Goal: Check status

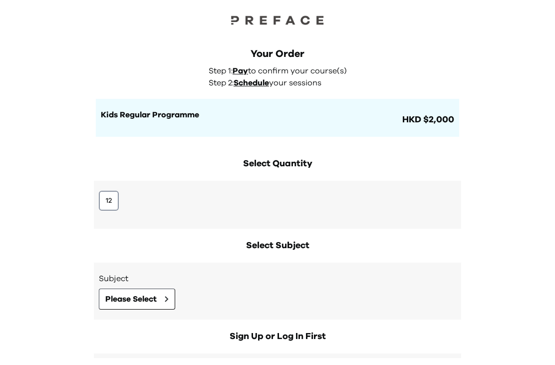
scroll to position [7, 0]
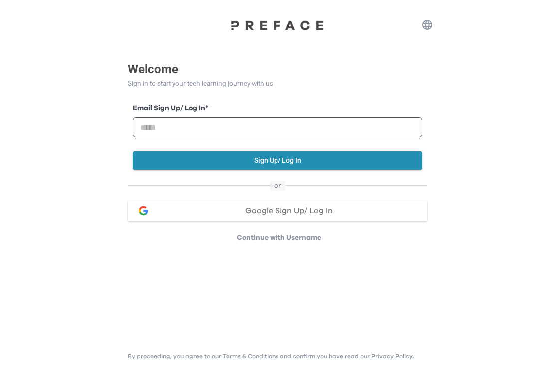
click at [393, 143] on div "Email Sign Up/ Log In *" at bounding box center [277, 124] width 289 height 42
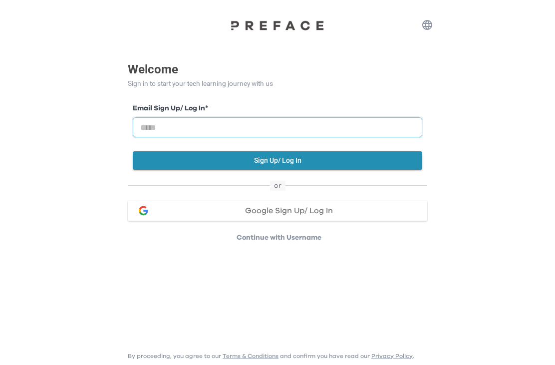
click at [380, 130] on input "email" at bounding box center [277, 127] width 289 height 20
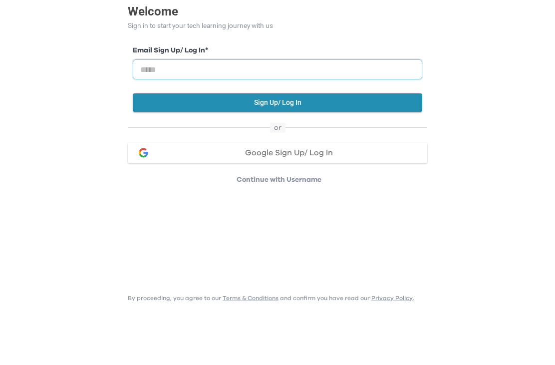
type input "**********"
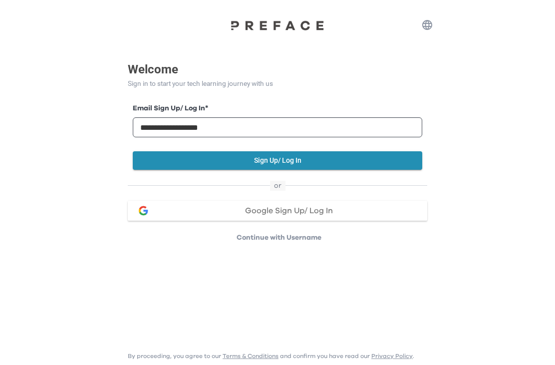
click at [348, 164] on button "Sign Up/ Log In" at bounding box center [277, 160] width 289 height 18
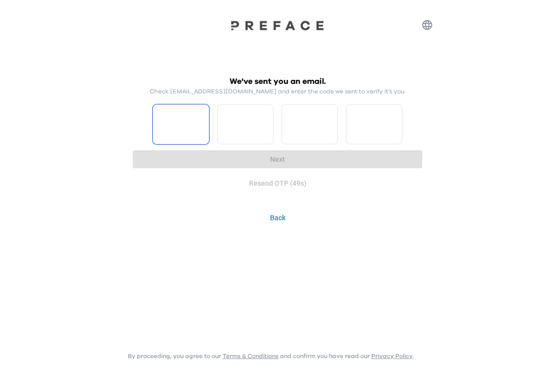
click at [182, 122] on input "Please enter OTP character 1" at bounding box center [181, 124] width 56 height 40
type input "*"
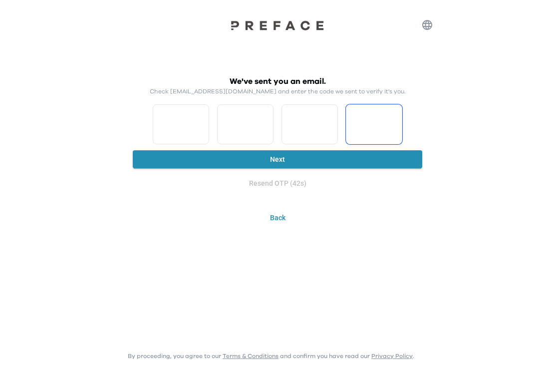
type input "*"
click at [412, 150] on button "Next" at bounding box center [277, 159] width 289 height 18
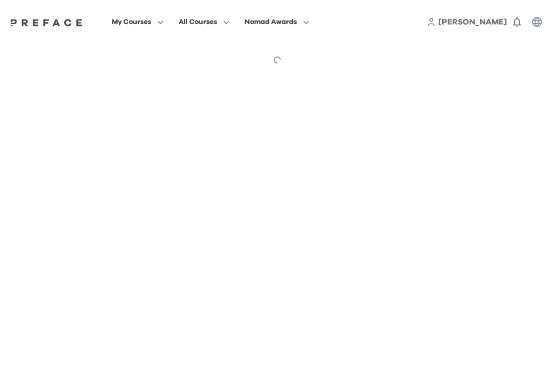
click at [394, 77] on html "My Courses All Courses Nomad Awards Thomas 0 Preface My Courses My Courses Note…" at bounding box center [277, 38] width 555 height 77
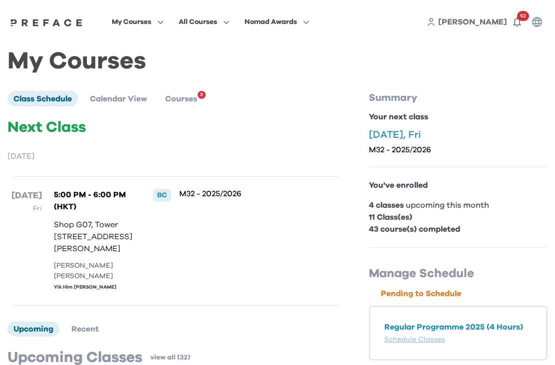
click at [167, 27] on button "My Courses" at bounding box center [138, 21] width 58 height 13
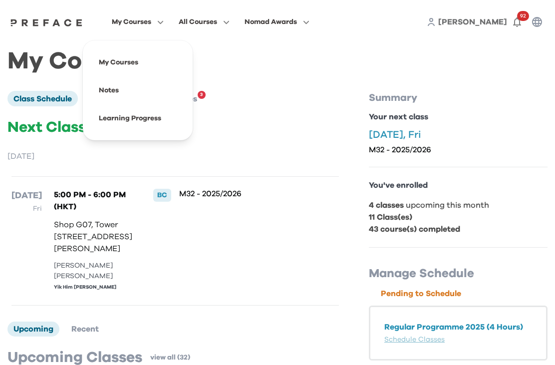
click at [185, 62] on span at bounding box center [138, 62] width 94 height 28
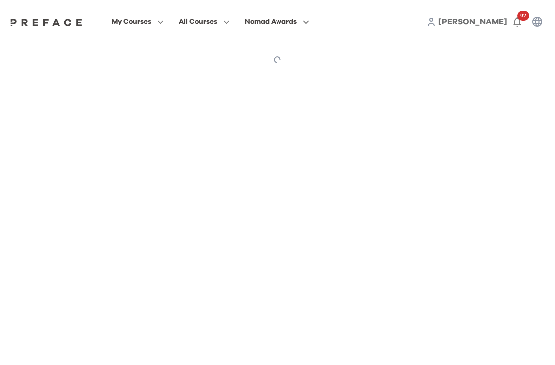
click at [167, 25] on button "My Courses" at bounding box center [138, 21] width 58 height 13
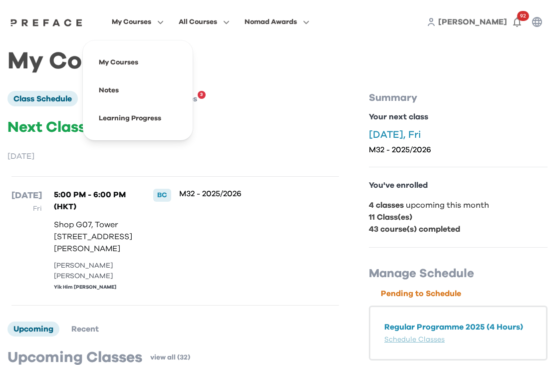
click at [185, 123] on span at bounding box center [138, 118] width 94 height 28
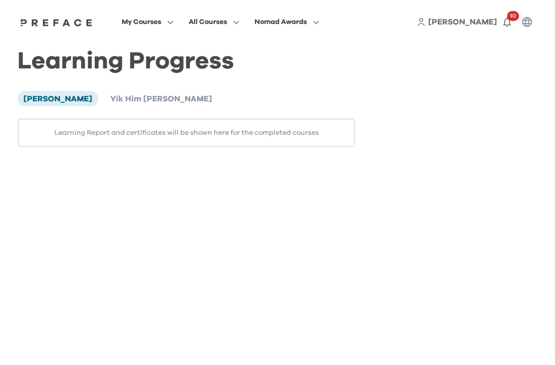
click at [112, 100] on span "Yik Him [PERSON_NAME]" at bounding box center [161, 99] width 102 height 8
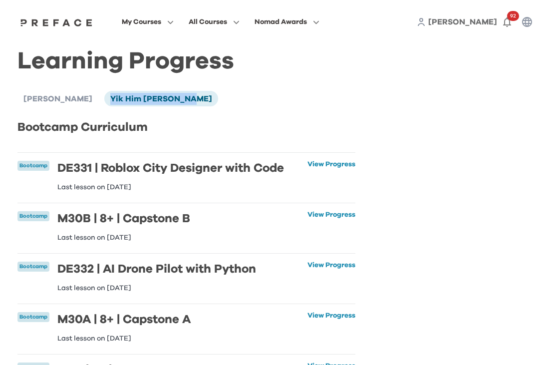
copy span "Yik Him [PERSON_NAME]"
click at [161, 27] on span "My Courses" at bounding box center [141, 22] width 39 height 12
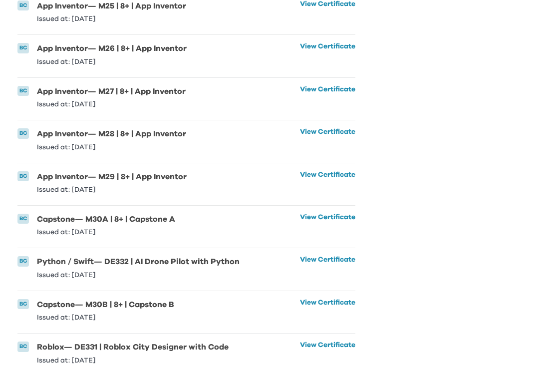
scroll to position [1503, 0]
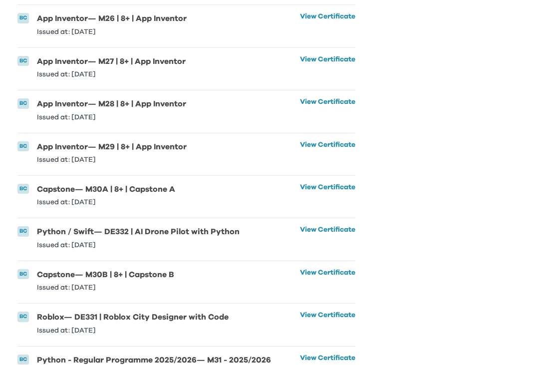
click at [326, 358] on link "View Certificate" at bounding box center [327, 365] width 55 height 22
